Goal: Task Accomplishment & Management: Manage account settings

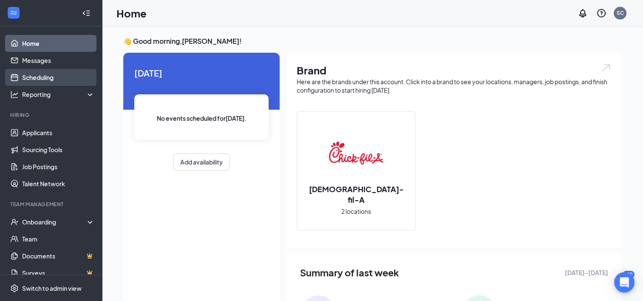
click at [45, 80] on link "Scheduling" at bounding box center [58, 77] width 73 height 17
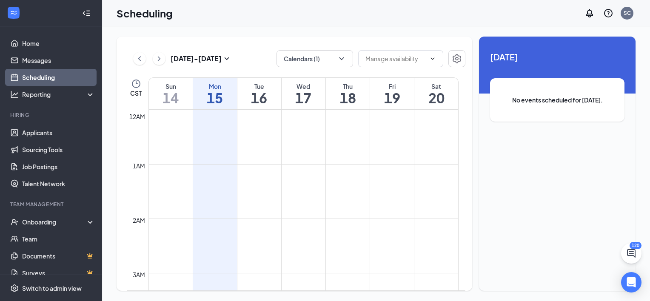
scroll to position [418, 0]
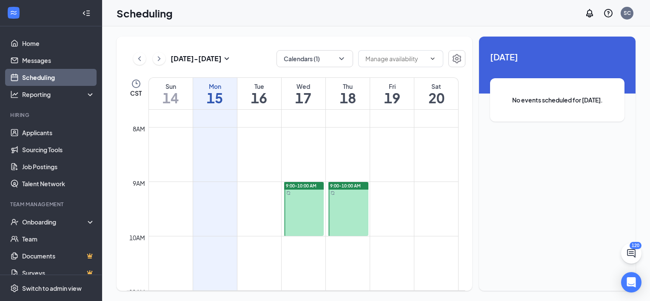
click at [259, 94] on h1 "16" at bounding box center [259, 98] width 44 height 14
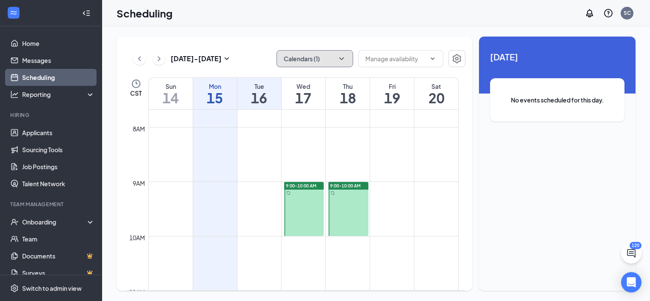
click at [349, 58] on button "Calendars (1)" at bounding box center [314, 58] width 77 height 17
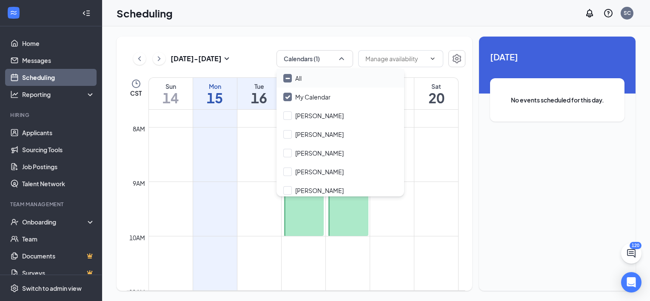
click at [291, 82] on input "All" at bounding box center [292, 78] width 18 height 9
checkbox input "true"
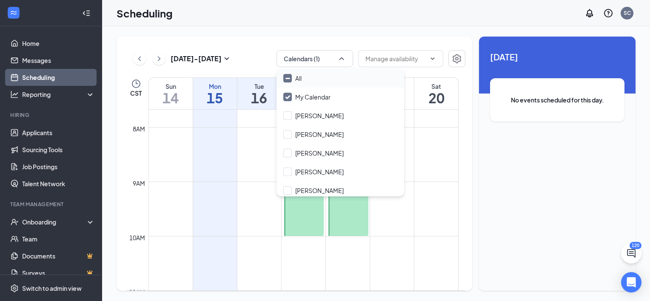
checkbox input "true"
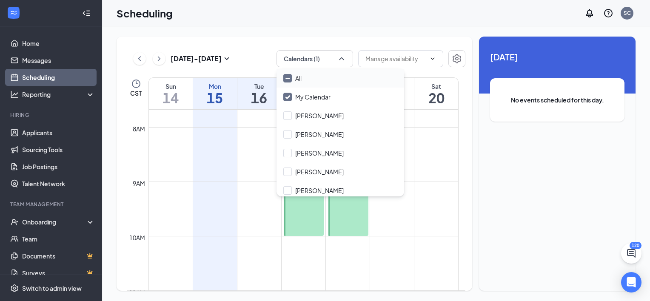
checkbox input "true"
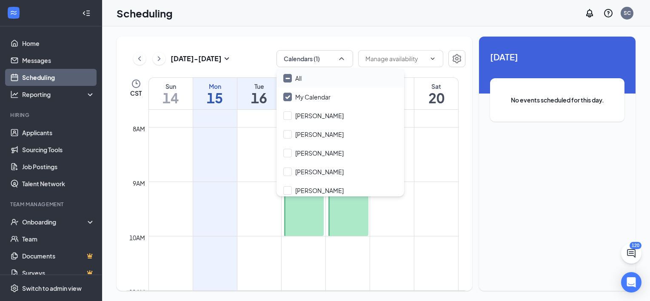
checkbox input "true"
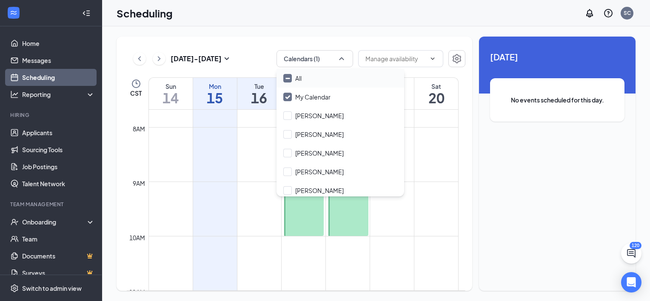
checkbox input "true"
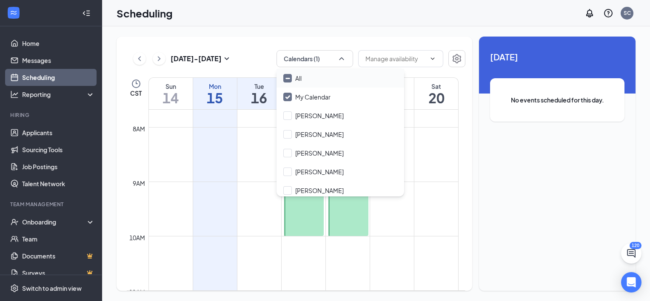
checkbox input "true"
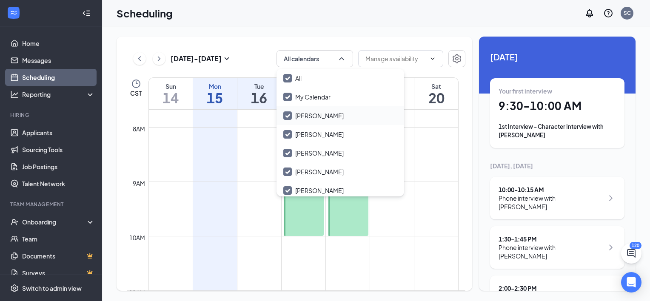
click at [289, 115] on input "[PERSON_NAME]" at bounding box center [313, 115] width 60 height 9
checkbox input "true"
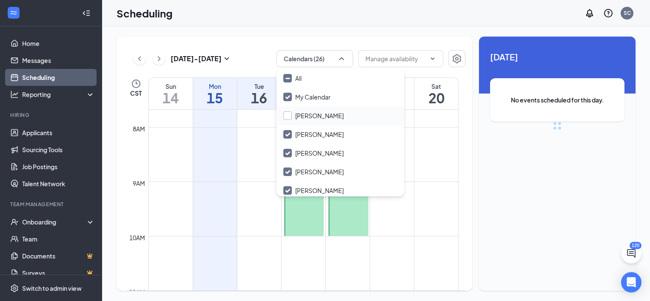
checkbox input "false"
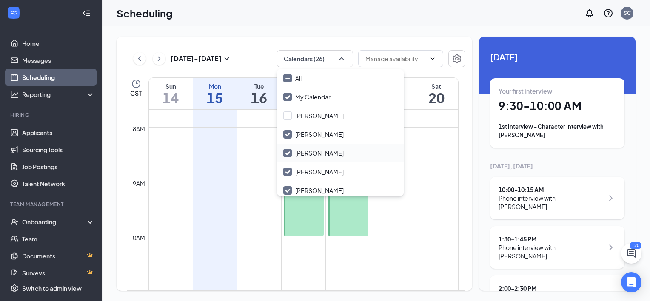
click at [285, 154] on input "[PERSON_NAME]" at bounding box center [313, 153] width 60 height 9
checkbox input "true"
click at [289, 171] on input "[PERSON_NAME]" at bounding box center [313, 171] width 60 height 9
checkbox input "true"
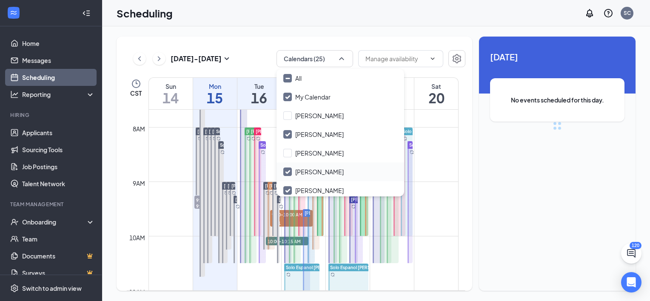
checkbox input "false"
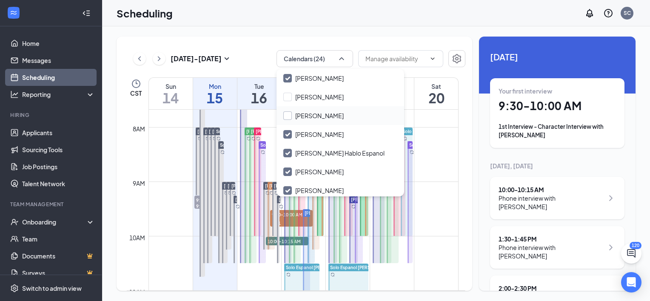
scroll to position [56, 0]
click at [289, 171] on input "[PERSON_NAME]" at bounding box center [313, 171] width 60 height 9
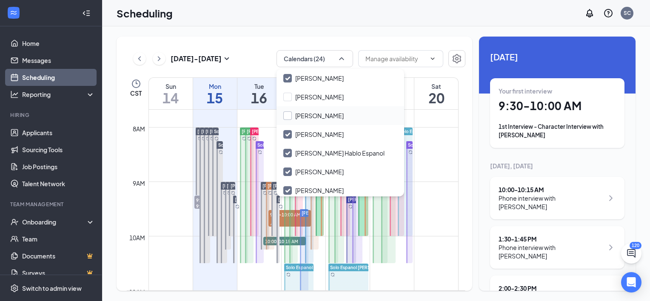
checkbox input "false"
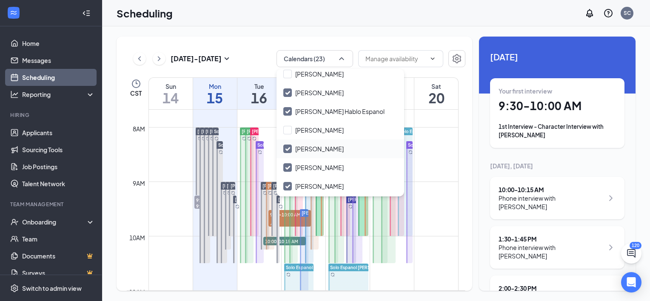
click at [288, 148] on input "[PERSON_NAME]" at bounding box center [313, 149] width 60 height 9
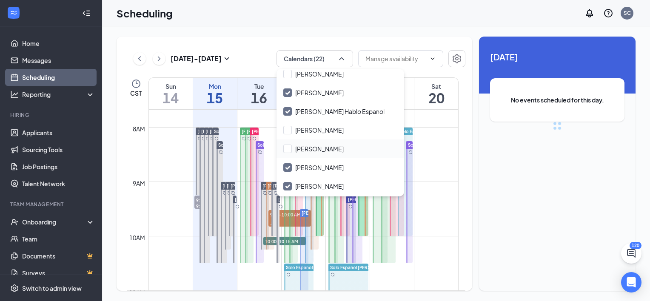
checkbox input "false"
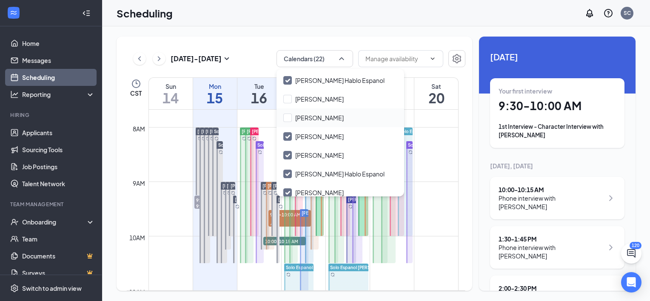
scroll to position [129, 0]
click at [289, 155] on input "[PERSON_NAME]" at bounding box center [313, 154] width 60 height 9
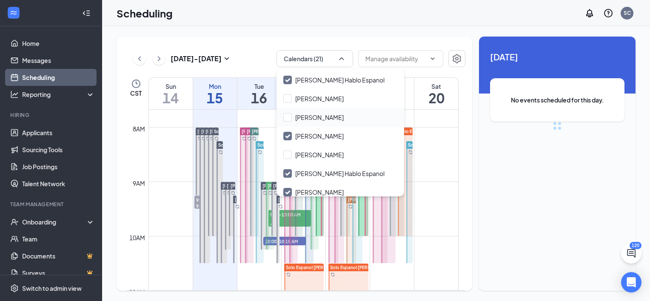
checkbox input "false"
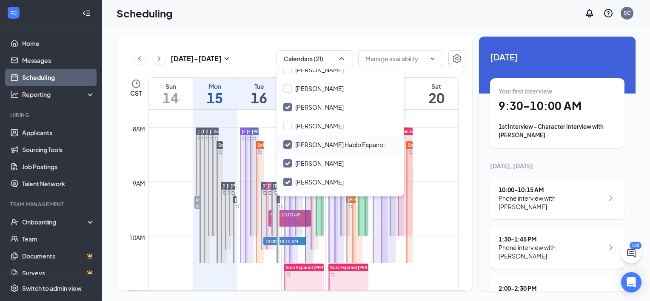
click at [289, 146] on input "[PERSON_NAME] Hablo Espanol" at bounding box center [333, 144] width 101 height 9
checkbox input "false"
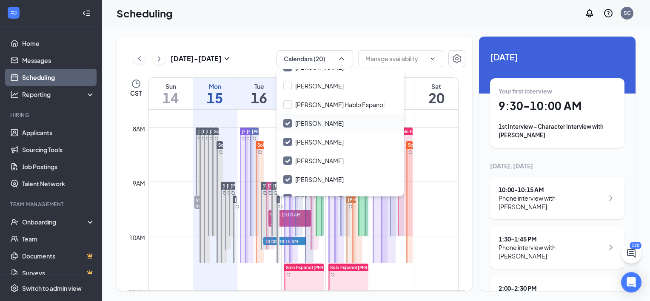
scroll to position [199, 0]
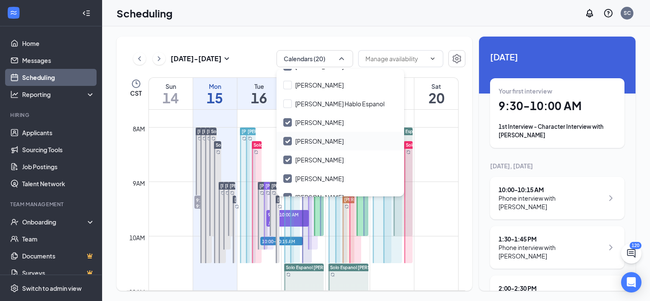
click at [287, 142] on input "[PERSON_NAME]" at bounding box center [313, 141] width 60 height 9
checkbox input "false"
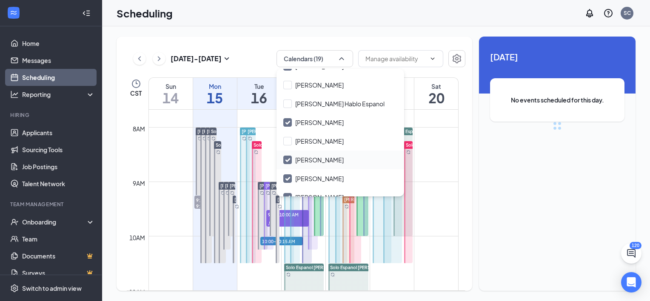
click at [286, 156] on input "[PERSON_NAME]" at bounding box center [313, 160] width 60 height 9
checkbox input "false"
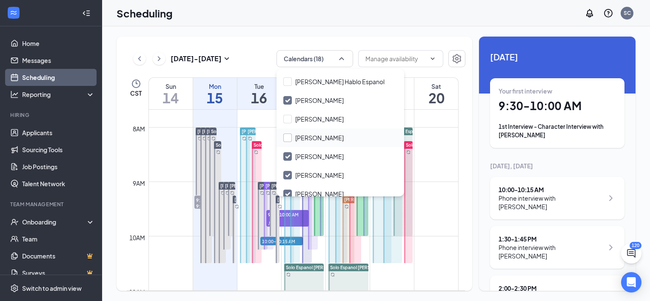
click at [286, 156] on input "[PERSON_NAME]" at bounding box center [313, 156] width 60 height 9
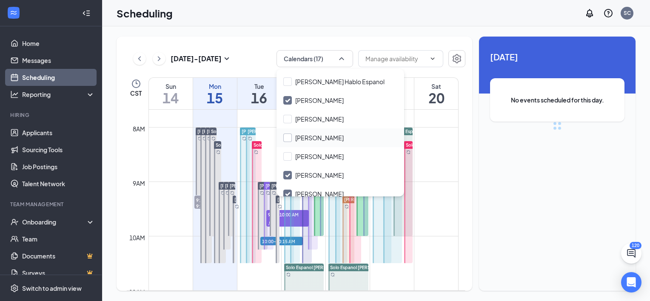
checkbox input "false"
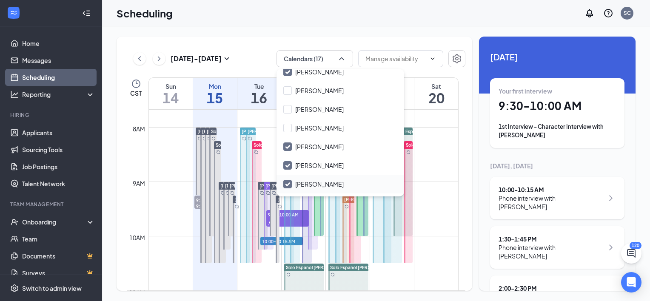
click at [287, 185] on input "[PERSON_NAME]" at bounding box center [313, 184] width 60 height 9
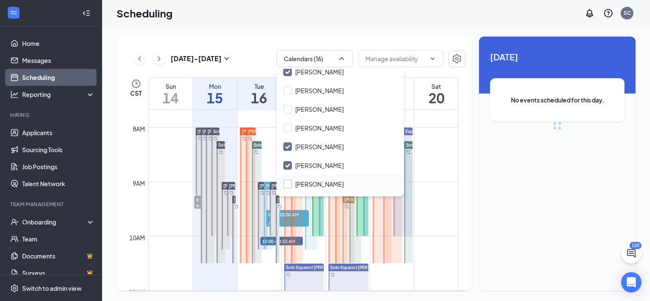
checkbox input "false"
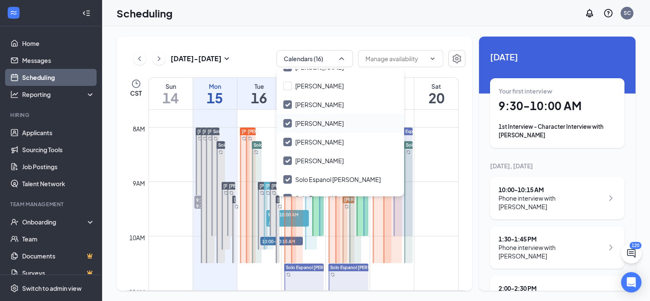
scroll to position [348, 0]
click at [288, 177] on input "Solo Espanol [PERSON_NAME]" at bounding box center [331, 179] width 97 height 9
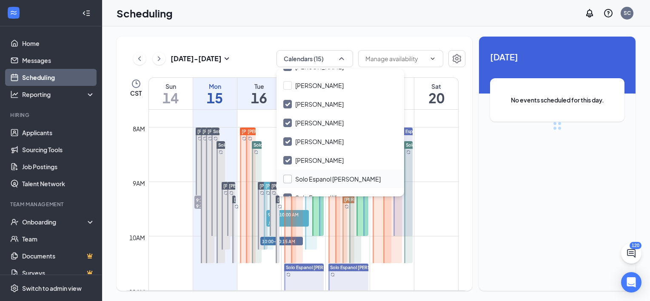
checkbox input "false"
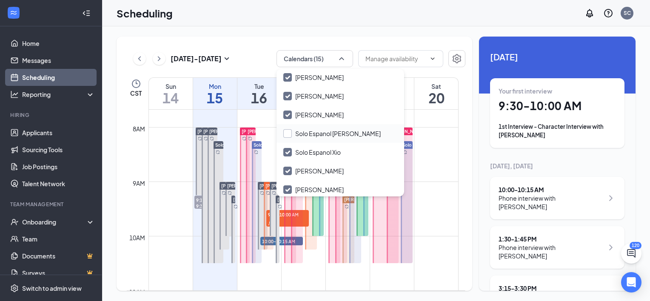
scroll to position [394, 0]
click at [288, 153] on input "Solo Espanol Xio" at bounding box center [311, 152] width 57 height 9
checkbox input "false"
click at [288, 165] on div "[PERSON_NAME]" at bounding box center [340, 170] width 128 height 19
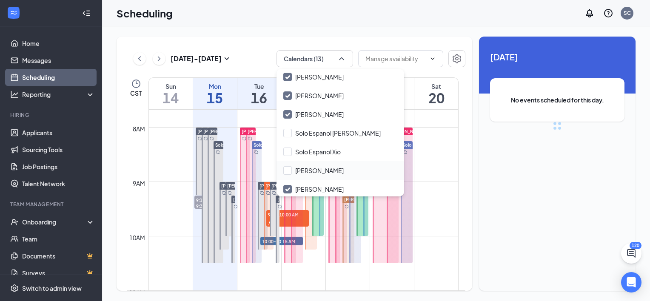
checkbox input "false"
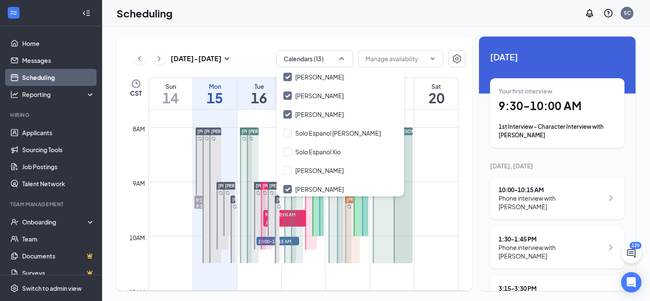
click at [510, 132] on div "1st Interview - Character Interview with [PERSON_NAME]" at bounding box center [556, 130] width 117 height 17
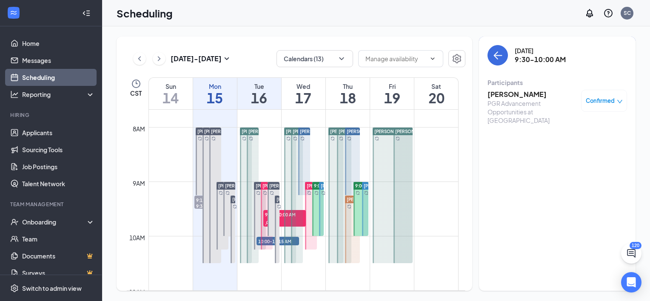
drag, startPoint x: 510, startPoint y: 132, endPoint x: 552, endPoint y: 144, distance: 43.3
click at [552, 144] on div "[DATE] 9:30-10:00 AM Participants [PERSON_NAME] PGR Advancement Opportunities a…" at bounding box center [557, 164] width 156 height 254
click at [525, 93] on h3 "[PERSON_NAME]" at bounding box center [531, 94] width 89 height 9
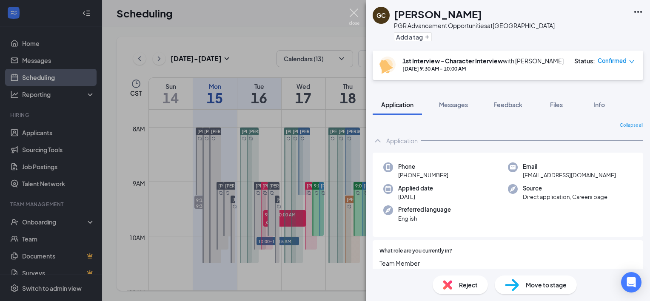
click at [350, 13] on img at bounding box center [354, 17] width 11 height 17
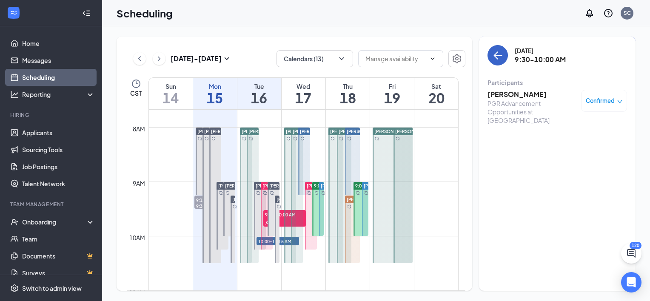
click at [502, 54] on icon "ArrowLeft" at bounding box center [497, 55] width 10 height 10
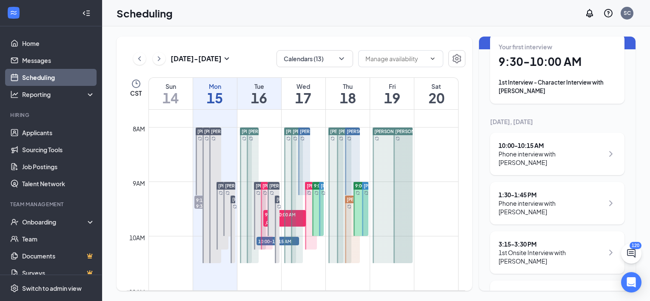
scroll to position [54, 0]
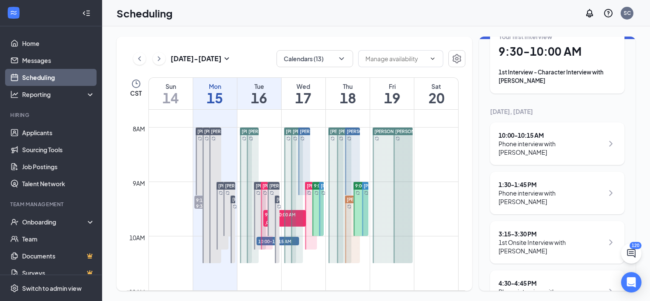
click at [515, 238] on div "1st Onsite Interview with [PERSON_NAME]" at bounding box center [550, 246] width 105 height 17
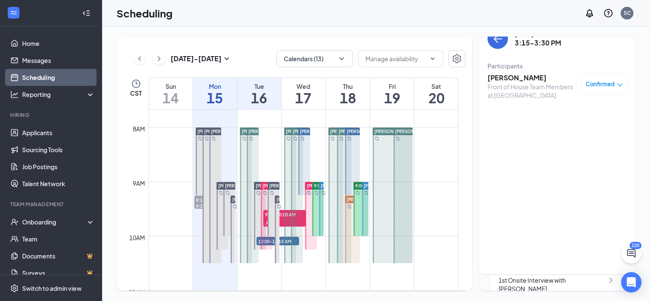
scroll to position [18, 0]
click at [521, 78] on h3 "[PERSON_NAME]" at bounding box center [531, 76] width 89 height 9
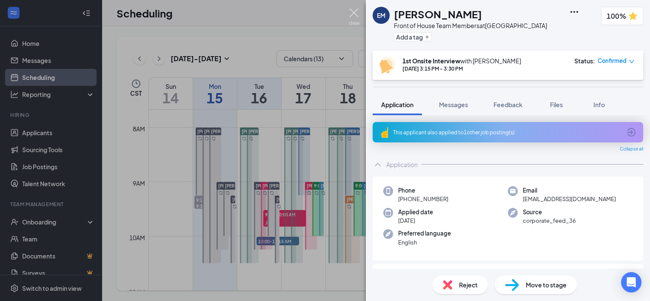
click at [354, 14] on img at bounding box center [354, 17] width 11 height 17
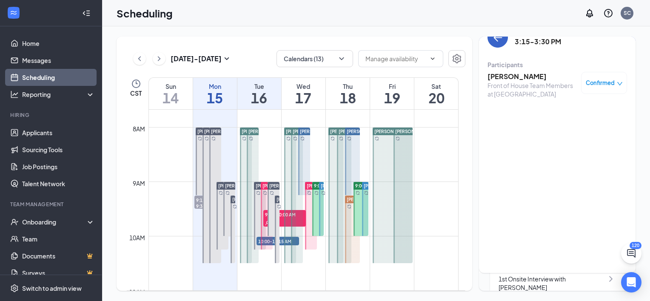
click at [493, 37] on icon "ArrowLeft" at bounding box center [497, 37] width 10 height 10
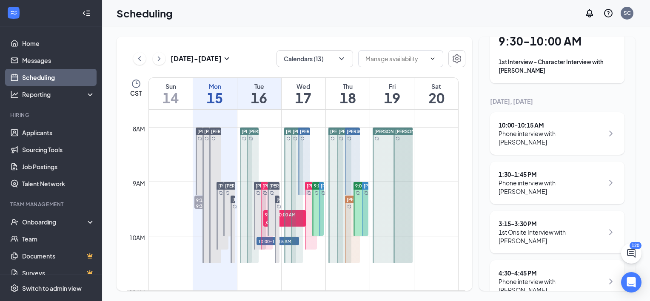
scroll to position [73, 0]
